Goal: Check status: Check status

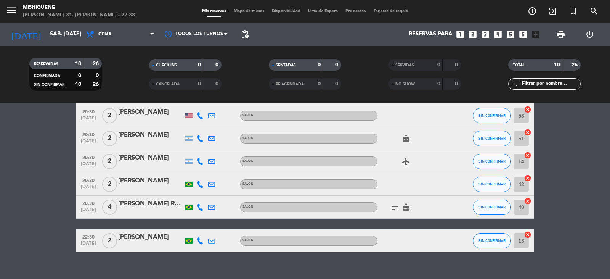
scroll to position [148, 0]
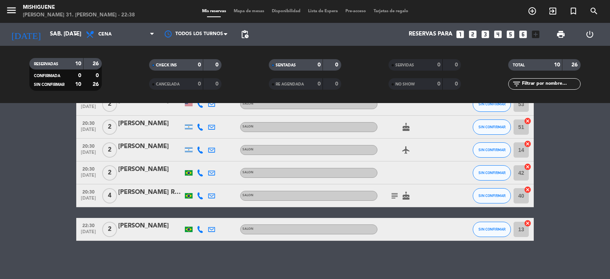
click at [394, 193] on icon "subject" at bounding box center [394, 195] width 9 height 9
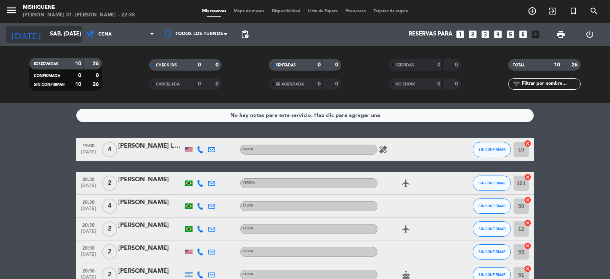
click at [53, 28] on input "sáb. [DATE]" at bounding box center [83, 34] width 74 height 14
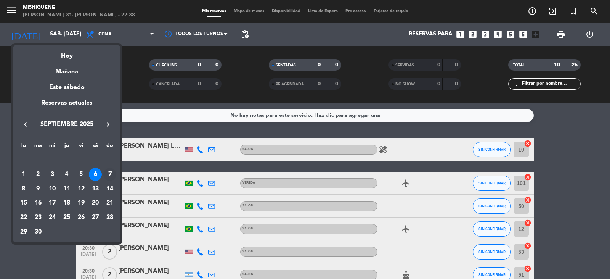
click at [111, 174] on div "7" at bounding box center [109, 174] width 13 height 13
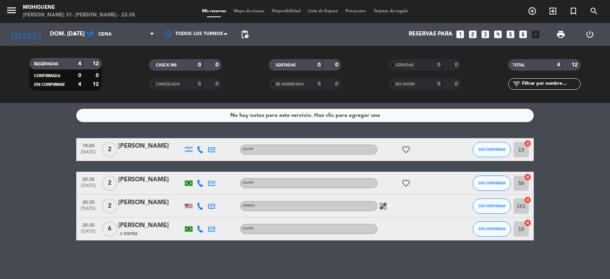
drag, startPoint x: 94, startPoint y: 144, endPoint x: 362, endPoint y: 262, distance: 292.6
click at [362, 262] on div "No hay notas para este servicio. Haz clic para agregar una 19:00 [DATE] 2 [PERS…" at bounding box center [305, 191] width 610 height 176
click at [64, 27] on input "dom. [DATE]" at bounding box center [83, 34] width 74 height 14
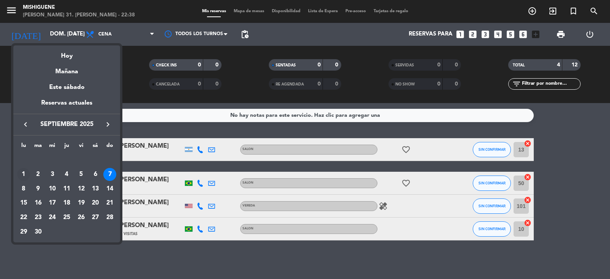
click at [22, 180] on div "1" at bounding box center [23, 174] width 13 height 13
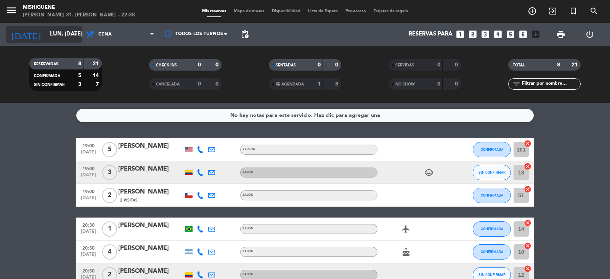
click at [58, 40] on input "lun. [DATE]" at bounding box center [83, 34] width 74 height 14
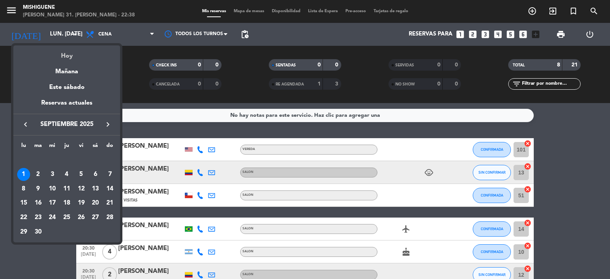
click at [61, 60] on div "Hoy" at bounding box center [66, 53] width 107 height 16
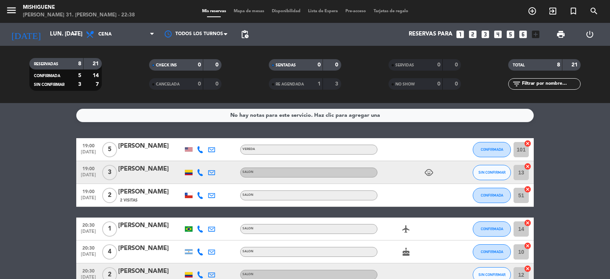
type input "dom. 31 ago."
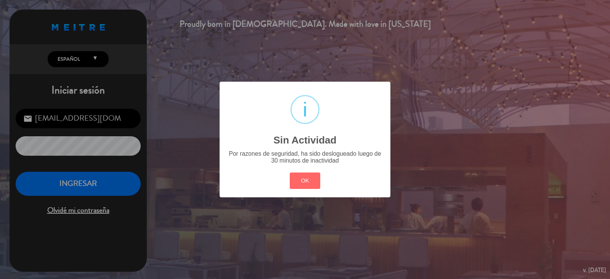
click at [107, 204] on div "? ! i Sin Actividad × Por razones de seguridad, ha sido deslogueado luego de 30…" at bounding box center [305, 139] width 610 height 279
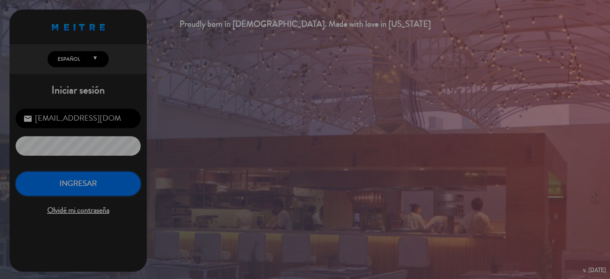
click at [103, 187] on button "INGRESAR" at bounding box center [78, 184] width 125 height 24
